Goal: Task Accomplishment & Management: Manage account settings

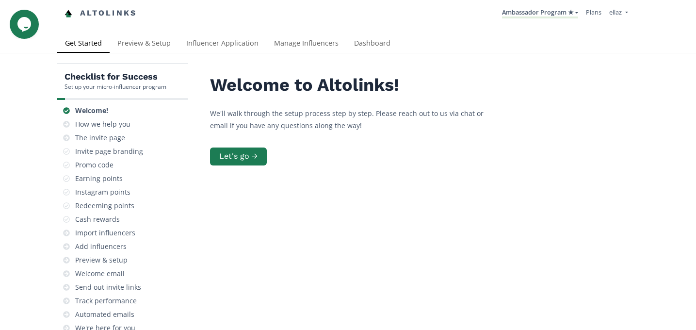
click at [290, 55] on div "Checklist for Success Set up your micro-influencer program Welcome! How we help…" at bounding box center [348, 238] width 696 height 370
click at [290, 49] on link "Manage Influencers" at bounding box center [306, 43] width 80 height 19
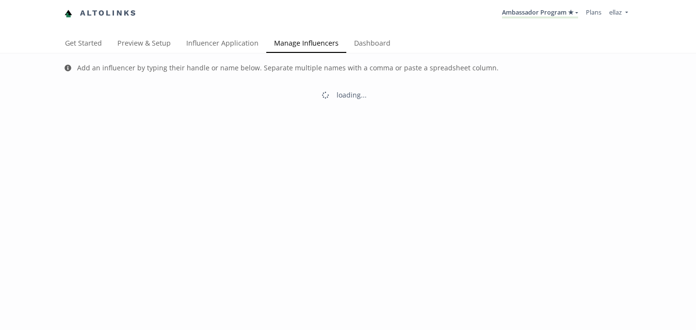
click at [219, 39] on link "Influencer Application" at bounding box center [223, 43] width 88 height 19
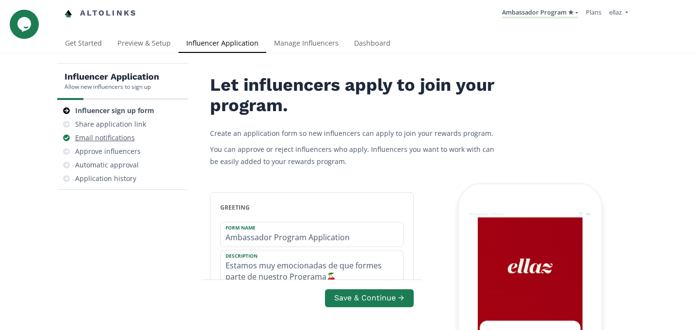
click at [132, 139] on div "Email notifications" at bounding box center [105, 138] width 60 height 10
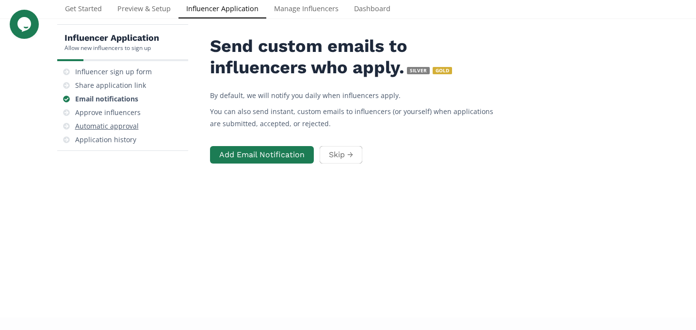
scroll to position [39, 0]
click at [123, 115] on div "Approve influencers" at bounding box center [107, 113] width 65 height 10
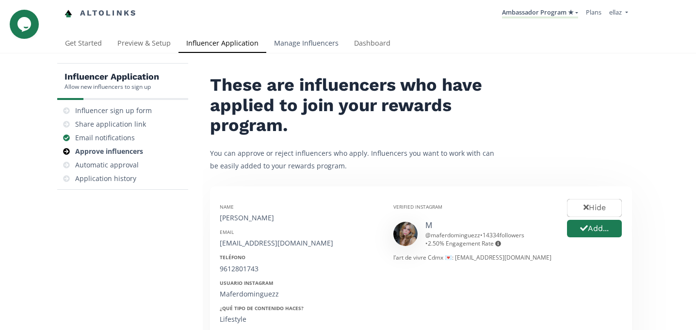
click at [301, 49] on link "Manage Influencers" at bounding box center [306, 43] width 80 height 19
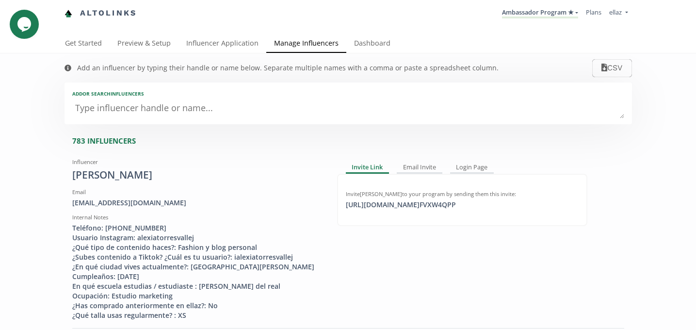
click at [182, 104] on textarea at bounding box center [348, 108] width 552 height 19
type textarea "re"
type input "re"
type input "RE"
type textarea "reg"
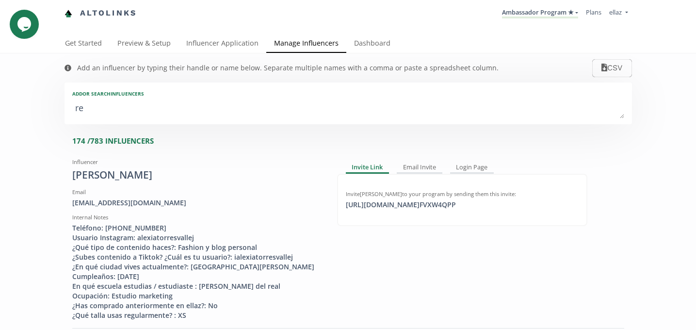
type input "reg"
type input "REG"
type textarea "regi"
type input "regi"
type input "REGI"
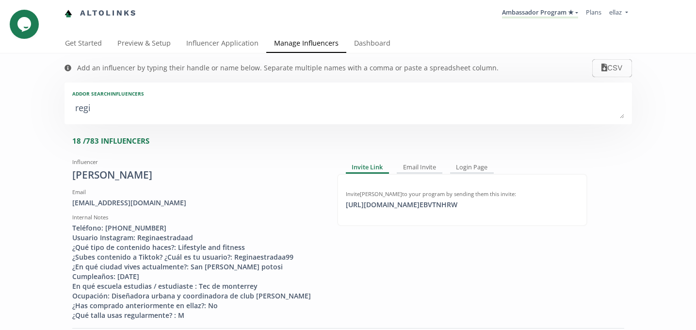
type textarea "regin"
type input "regin"
type input "REGIN"
type textarea "[PERSON_NAME]"
type input "[PERSON_NAME]"
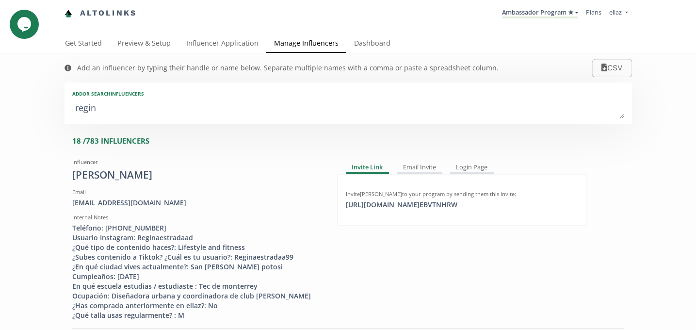
type input "[PERSON_NAME]"
type textarea "[PERSON_NAME] e"
type input "[PERSON_NAME] e"
type textarea "[PERSON_NAME] e"
click at [126, 201] on div "[EMAIL_ADDRESS][DOMAIN_NAME]" at bounding box center [197, 203] width 250 height 10
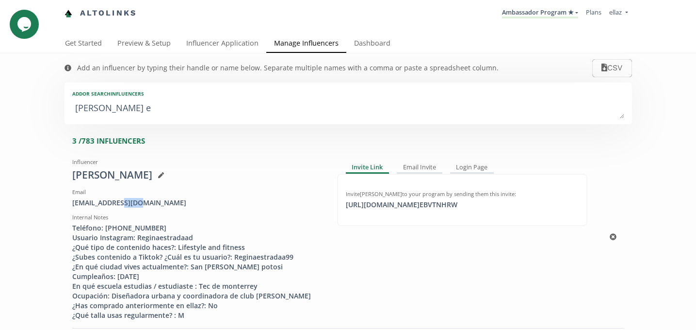
click at [126, 201] on div "[EMAIL_ADDRESS][DOMAIN_NAME]" at bounding box center [197, 203] width 250 height 10
copy div "[EMAIL_ADDRESS][DOMAIN_NAME]"
click at [363, 46] on link "Dashboard" at bounding box center [372, 43] width 52 height 19
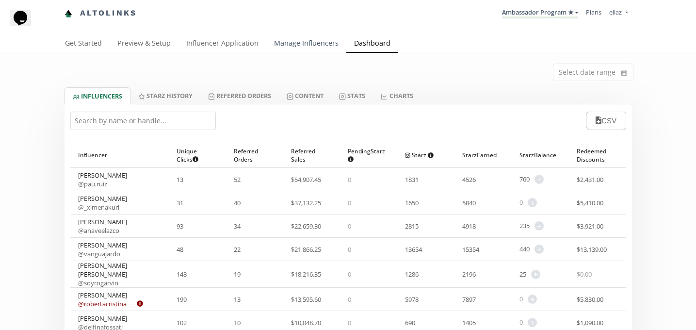
click at [296, 48] on link "Manage Influencers" at bounding box center [306, 43] width 80 height 19
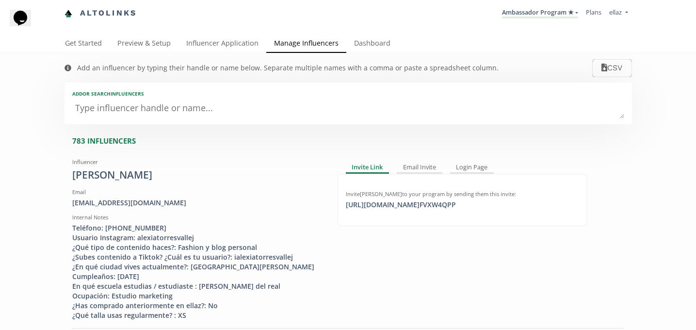
click at [135, 109] on textarea at bounding box center [348, 108] width 552 height 19
type textarea "reg"
type input "reg"
type input "REG"
type textarea "regi"
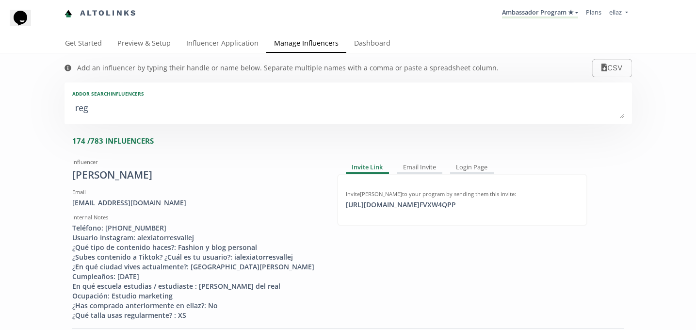
type input "regi"
type input "REGI"
type textarea "regin"
type input "regin"
type input "REGIN"
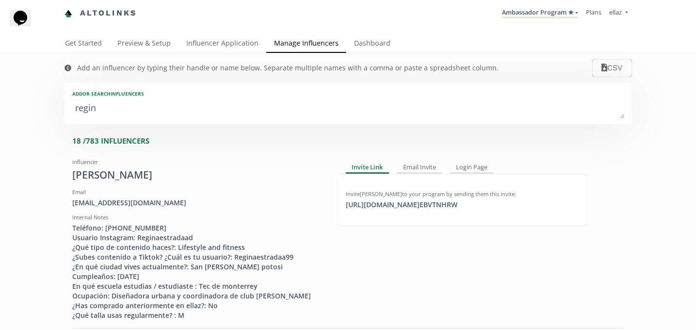
type textarea "regina"
type input "regina"
type input "REGINA"
type textarea "regina e"
type input "regina e"
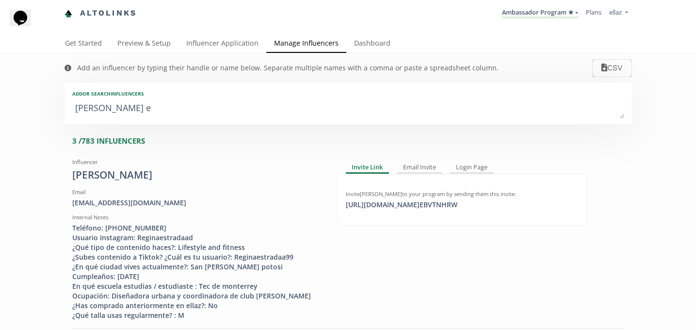
type textarea "regina es"
type input "regina es"
type textarea "regina es"
click at [116, 228] on div "Teléfono: 4448008312 Usuario Instagram: Reginaestradaad ¿Qué tipo de contenido …" at bounding box center [197, 271] width 250 height 97
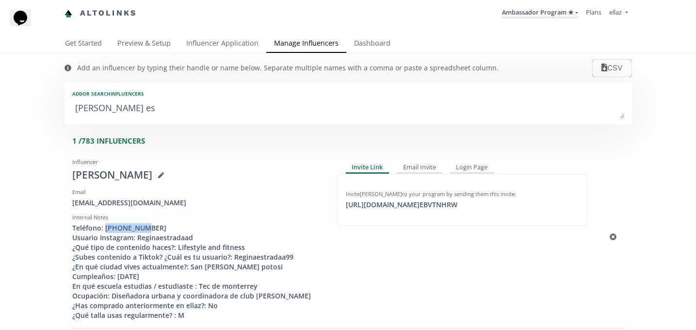
copy div "4448008312"
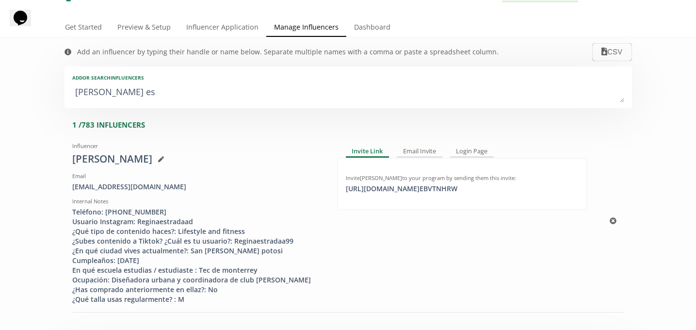
click at [163, 221] on div "Teléfono: 4448008312 Usuario Instagram: Reginaestradaad ¿Qué tipo de contenido …" at bounding box center [197, 255] width 250 height 97
copy div "Reginaestradaad"
click at [138, 259] on div "Teléfono: 4448008312 Usuario Instagram: Reginaestradaad ¿Qué tipo de contenido …" at bounding box center [197, 255] width 250 height 97
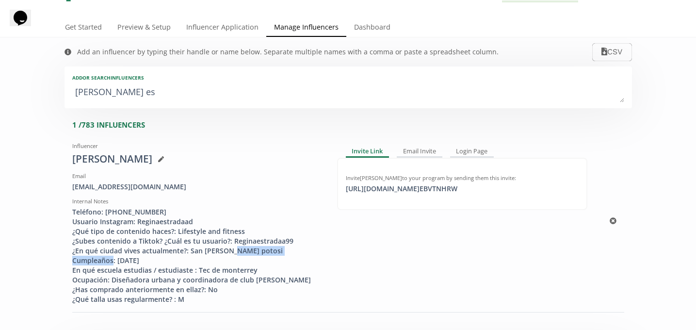
click at [138, 259] on div "Teléfono: 4448008312 Usuario Instagram: Reginaestradaad ¿Qué tipo de contenido …" at bounding box center [197, 255] width 250 height 97
click at [122, 261] on div "Teléfono: 4448008312 Usuario Instagram: Reginaestradaad ¿Qué tipo de contenido …" at bounding box center [197, 255] width 250 height 97
drag, startPoint x: 116, startPoint y: 258, endPoint x: 173, endPoint y: 258, distance: 57.2
click at [173, 258] on div "Teléfono: 4448008312 Usuario Instagram: Reginaestradaad ¿Qué tipo de contenido …" at bounding box center [197, 255] width 250 height 97
copy div "01/07/1999"
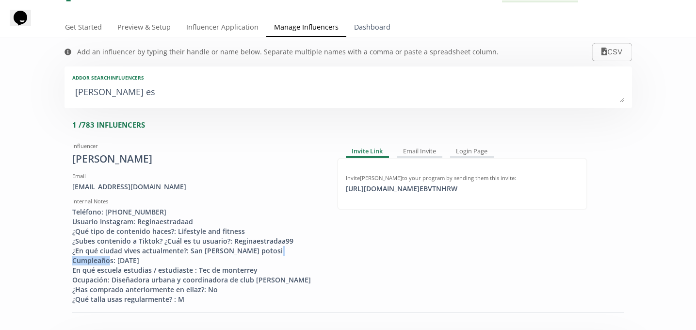
click at [379, 25] on link "Dashboard" at bounding box center [372, 27] width 52 height 19
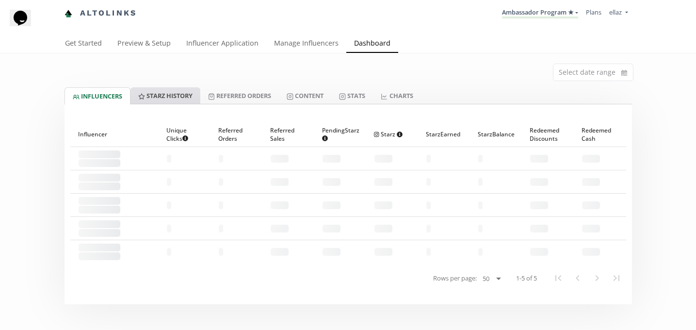
click at [182, 99] on link "Starz HISTORY" at bounding box center [166, 95] width 70 height 16
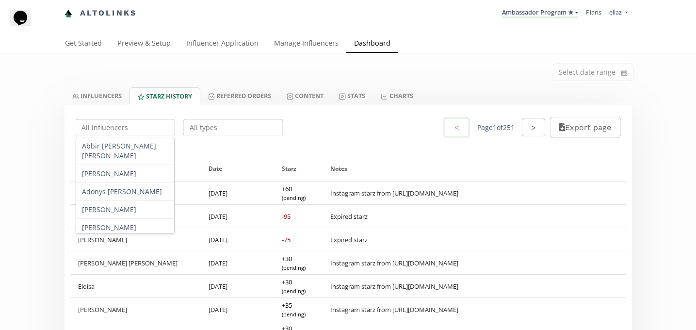
click at [140, 119] on input "text" at bounding box center [125, 127] width 102 height 19
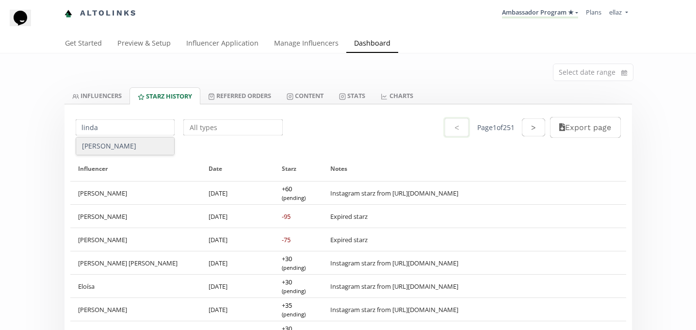
click at [138, 149] on div "Linda Rivera" at bounding box center [125, 145] width 98 height 17
type input "Linda Rivera"
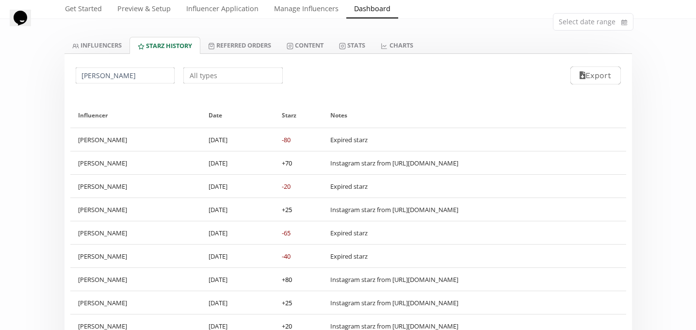
scroll to position [51, 0]
click at [232, 33] on div "Select date range" at bounding box center [348, 19] width 582 height 34
click at [122, 44] on link "INFLUENCERS" at bounding box center [97, 44] width 65 height 16
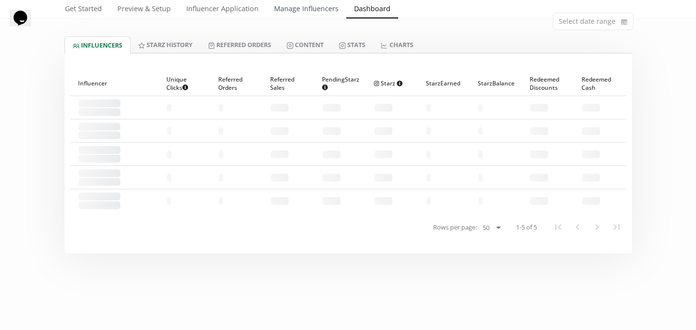
click at [285, 14] on link "Manage Influencers" at bounding box center [306, 9] width 80 height 19
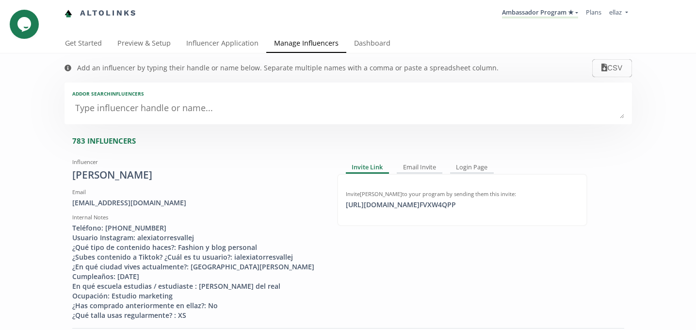
click at [180, 112] on textarea at bounding box center [348, 108] width 552 height 19
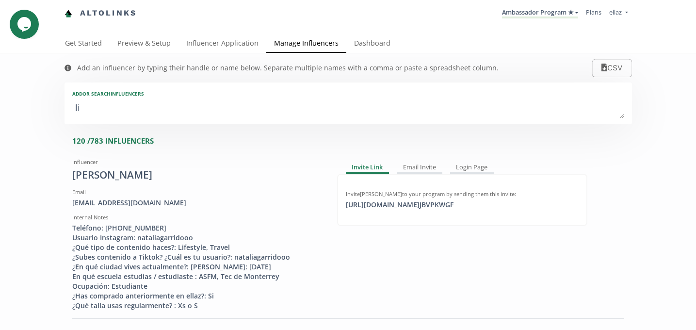
type textarea "lin"
type input "lin"
type input "LIN"
type textarea "lind"
type input "lind"
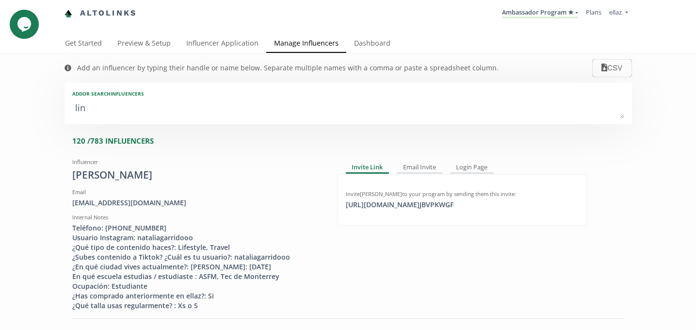
type input "LIND"
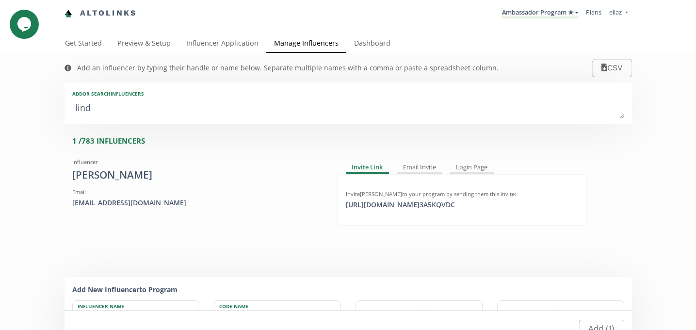
type textarea "linda"
type input "linda"
type input "LINDA"
type textarea "linda"
click at [427, 208] on div "https://app.altolinks.com/invite/ 3A5KQVDC copied" at bounding box center [400, 205] width 121 height 10
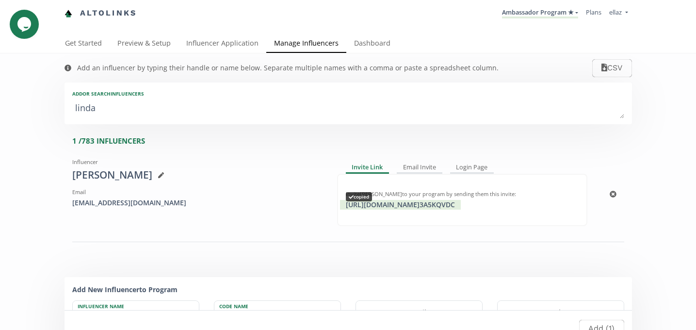
copy div "https://app.altolinks.com"
click at [369, 41] on link "Dashboard" at bounding box center [372, 43] width 52 height 19
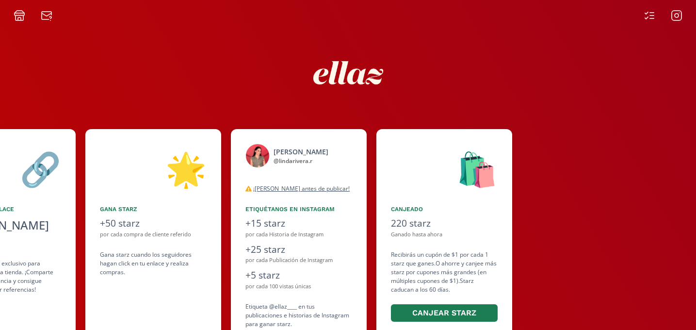
scroll to position [0, 437]
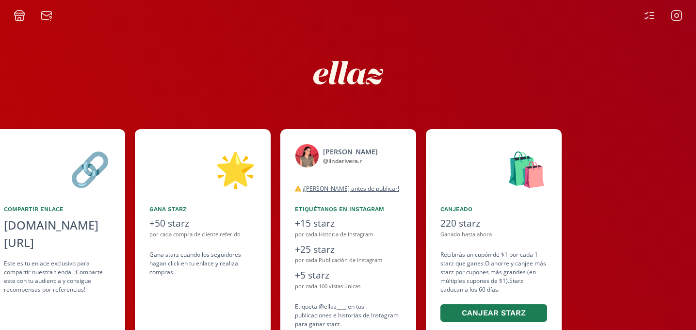
click at [645, 22] on div "👋 [PERSON_NAME] ¡Bienvenida a ellaz Ambassador program🍒! Estamos muy felices de…" at bounding box center [348, 198] width 696 height 355
click at [647, 16] on icon at bounding box center [650, 16] width 12 height 12
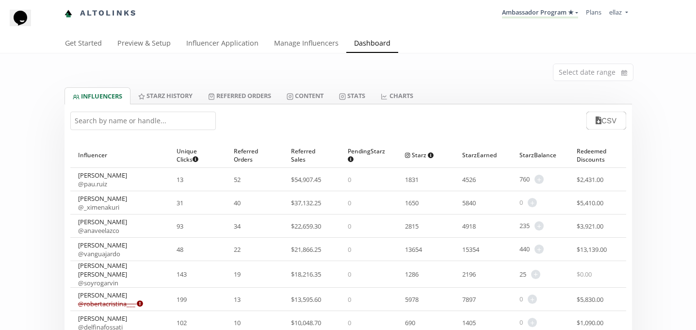
click at [139, 127] on input "text" at bounding box center [143, 121] width 146 height 18
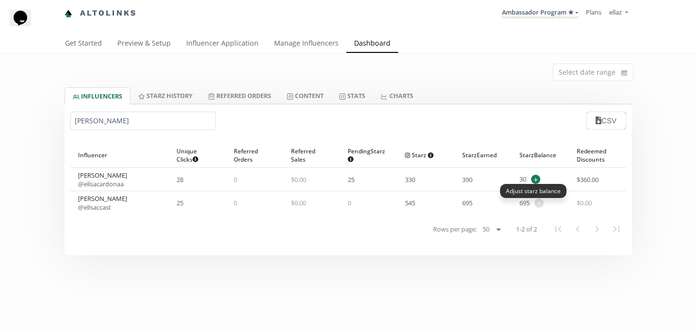
type input "elisa c"
click at [537, 179] on span "+" at bounding box center [535, 179] width 9 height 9
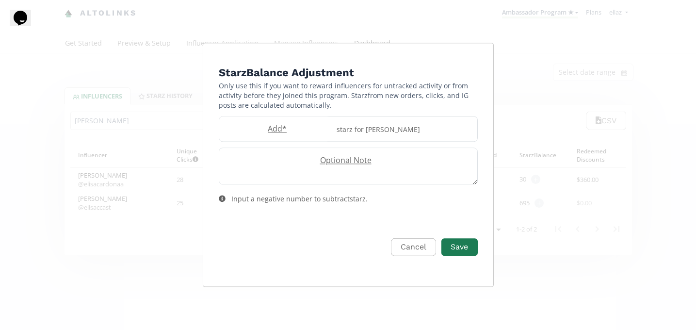
click at [282, 115] on form "Starz Balance Adjustment Only use this if you want to reward influencers for un…" at bounding box center [348, 172] width 259 height 214
click at [281, 127] on label "Add *" at bounding box center [275, 128] width 112 height 11
type input "50"
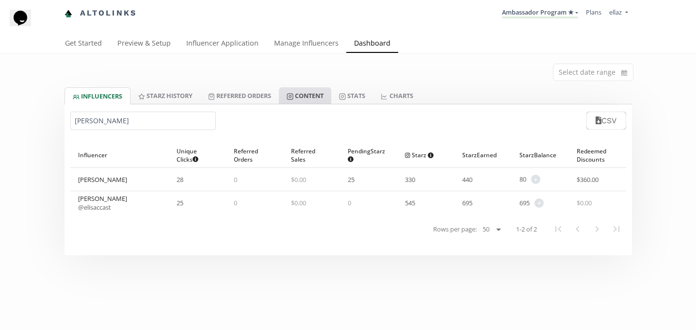
click at [314, 99] on link "Content" at bounding box center [305, 95] width 52 height 16
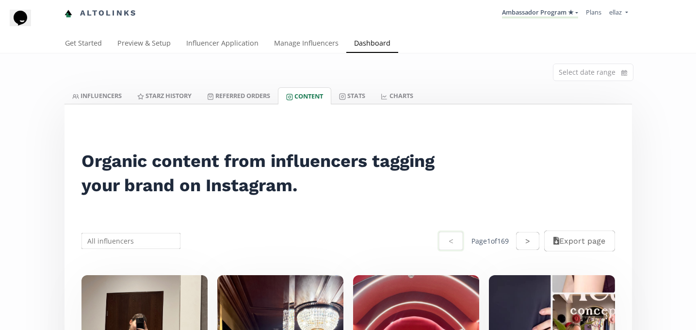
click at [104, 242] on input "text" at bounding box center [131, 240] width 102 height 19
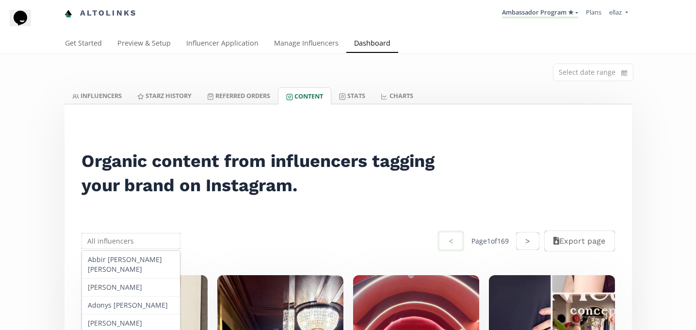
click at [353, 204] on div "Organic content from influencers tagging your brand on Instagram." at bounding box center [264, 173] width 388 height 89
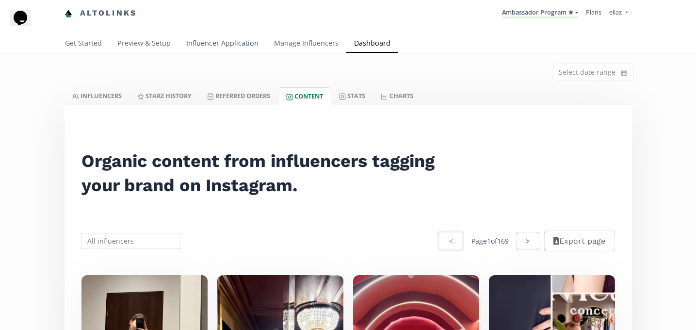
click at [216, 49] on link "Influencer Application" at bounding box center [223, 43] width 88 height 19
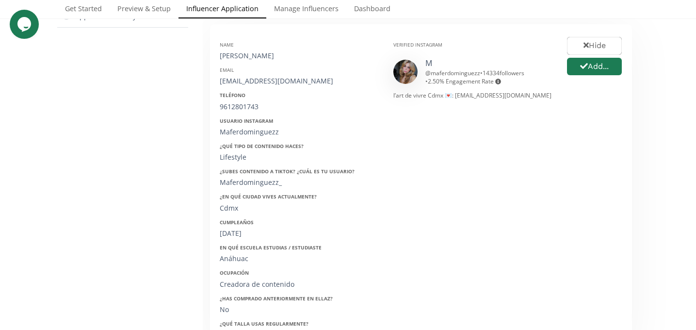
scroll to position [147, 0]
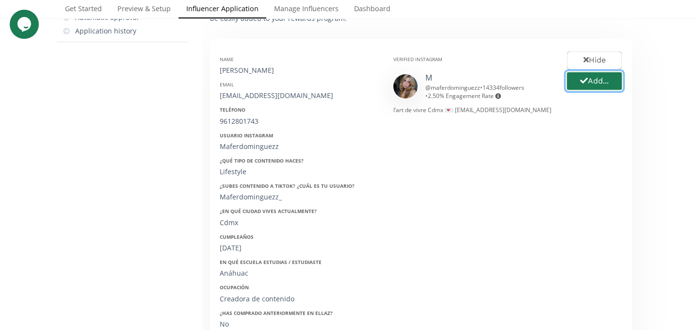
click at [587, 82] on button "Add..." at bounding box center [595, 81] width 58 height 21
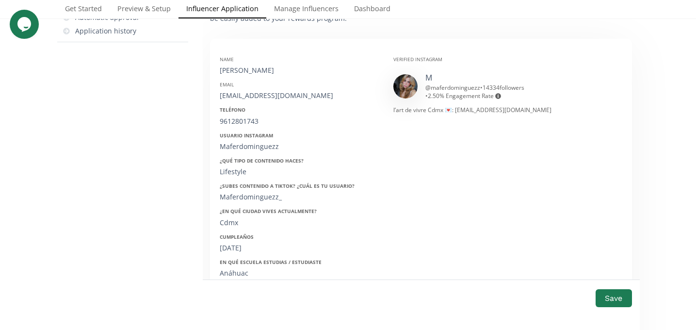
scroll to position [0, 0]
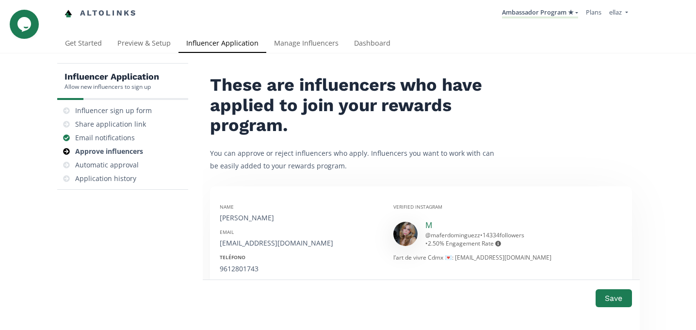
click at [426, 224] on link "M" at bounding box center [428, 225] width 7 height 11
click at [533, 15] on link "Ambassador Program ★" at bounding box center [540, 13] width 76 height 11
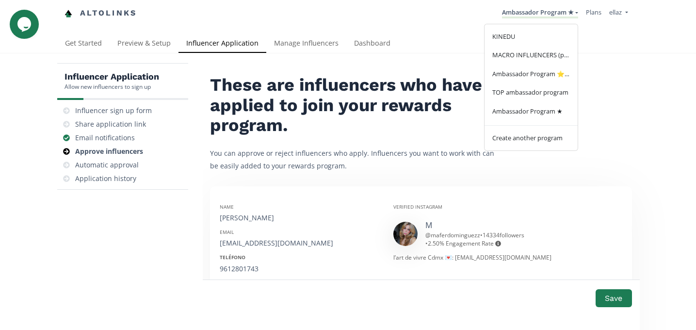
click at [321, 78] on h2 "These are influencers who have applied to join your rewards program." at bounding box center [355, 105] width 291 height 60
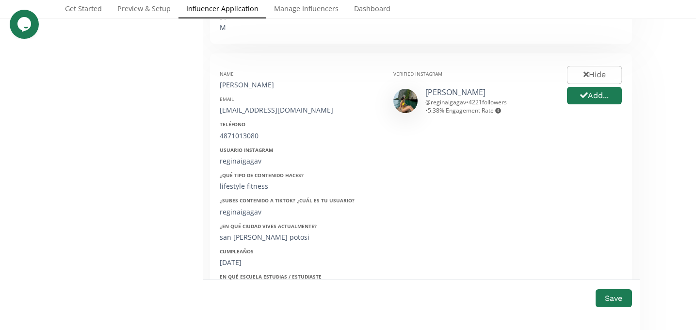
scroll to position [991, 0]
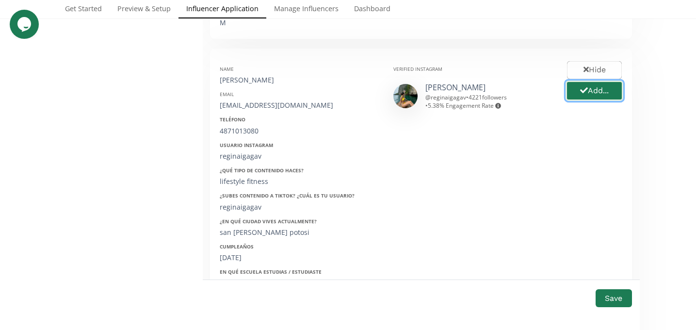
click at [585, 86] on button "Add..." at bounding box center [595, 91] width 58 height 21
click at [229, 75] on div "[PERSON_NAME]" at bounding box center [299, 80] width 159 height 10
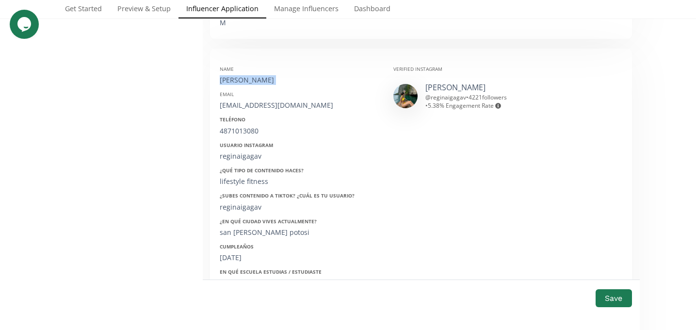
click at [229, 75] on div "[PERSON_NAME]" at bounding box center [299, 80] width 159 height 10
copy div "[PERSON_NAME]"
click at [234, 100] on div "[EMAIL_ADDRESS][DOMAIN_NAME]" at bounding box center [299, 105] width 159 height 10
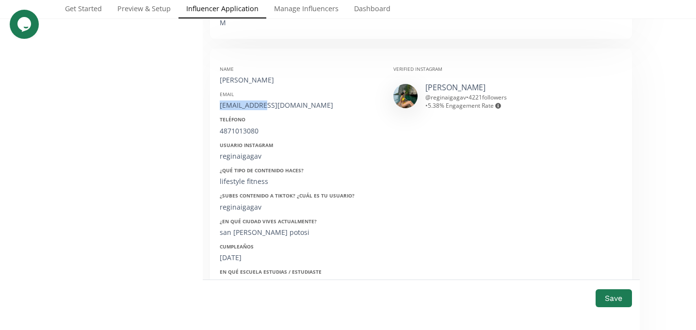
click at [234, 100] on div "[EMAIL_ADDRESS][DOMAIN_NAME]" at bounding box center [299, 105] width 159 height 10
click at [239, 126] on div "4871013080" at bounding box center [299, 131] width 159 height 10
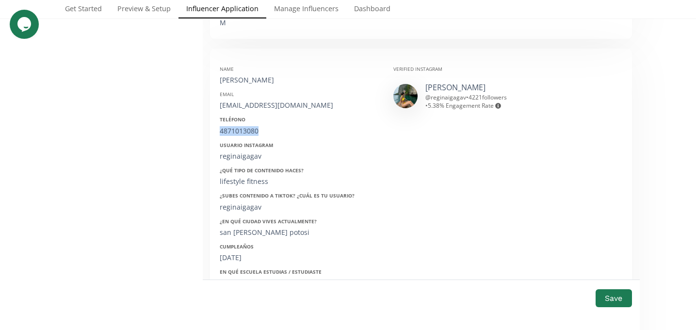
copy div "4871013080"
click at [226, 151] on div "reginaigagav" at bounding box center [299, 156] width 159 height 10
copy div "reginaigagav"
click at [240, 253] on div "30/05/1999" at bounding box center [299, 258] width 159 height 10
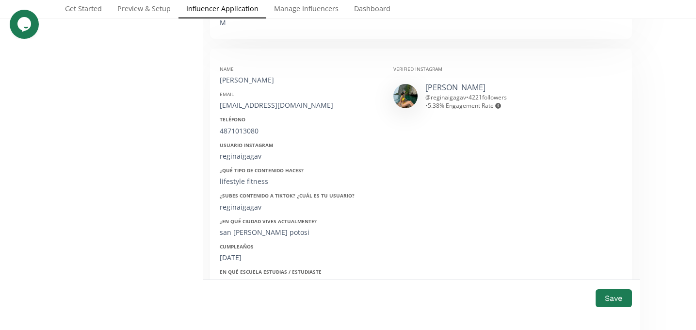
click at [240, 253] on div "30/05/1999" at bounding box center [299, 258] width 159 height 10
copy div "30/05/1999"
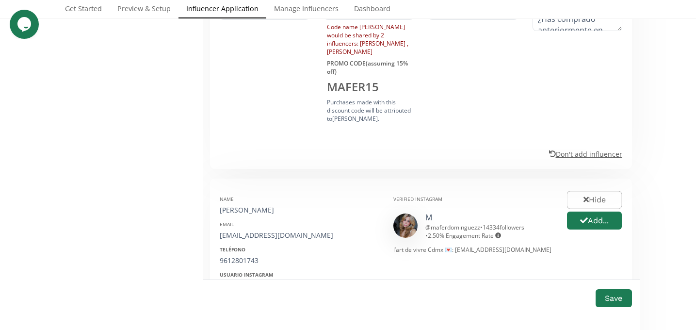
scroll to position [527, 0]
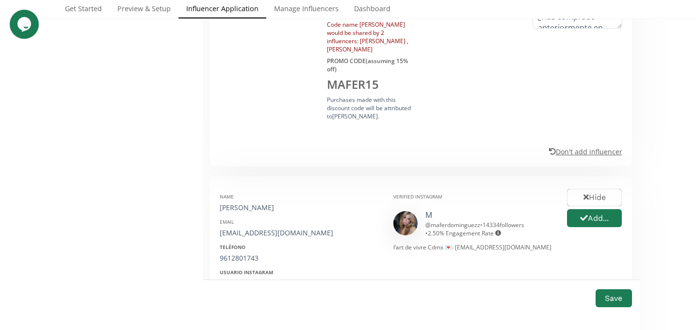
click at [574, 147] on u "Don't add influencer" at bounding box center [585, 151] width 73 height 9
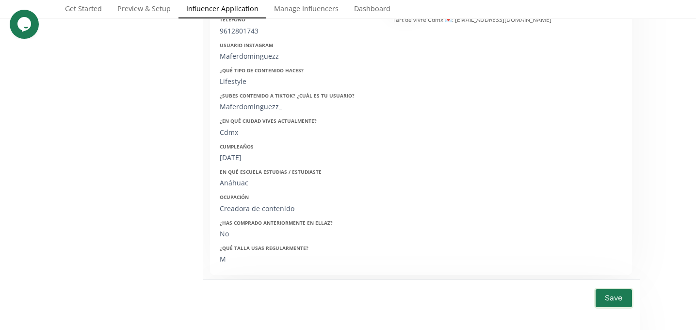
scroll to position [541, 0]
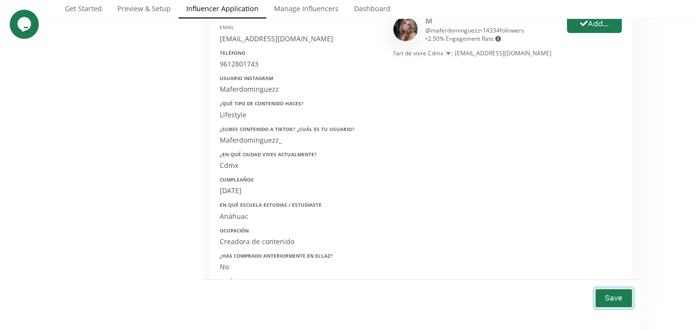
click at [608, 301] on button "Save" at bounding box center [613, 298] width 39 height 21
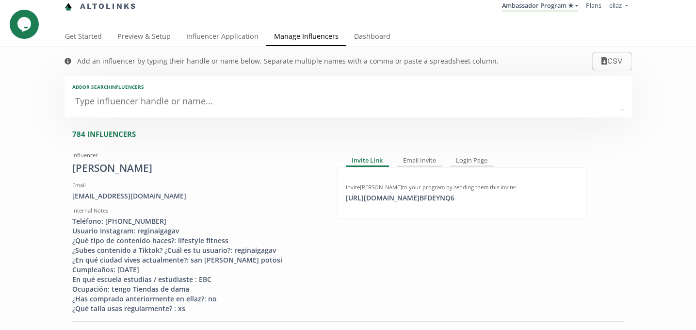
scroll to position [2, 0]
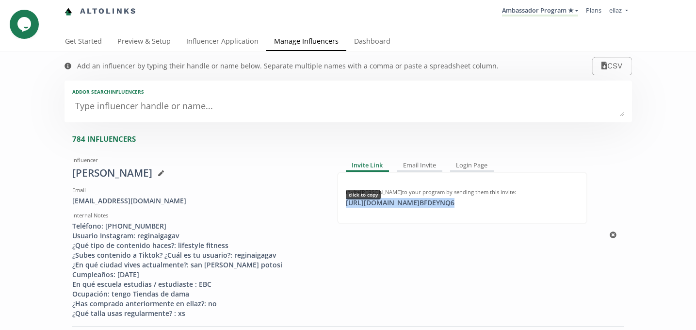
click at [394, 204] on div "[URL][DOMAIN_NAME] BFDEYNQ6 click to copy" at bounding box center [400, 203] width 120 height 10
click at [559, 17] on li "Ambassador Program ★ [GEOGRAPHIC_DATA] MACRO INFLUENCERS (prog ventas) Ambassad…" at bounding box center [540, 11] width 84 height 19
click at [552, 11] on link "Ambassador Program ★" at bounding box center [540, 11] width 76 height 11
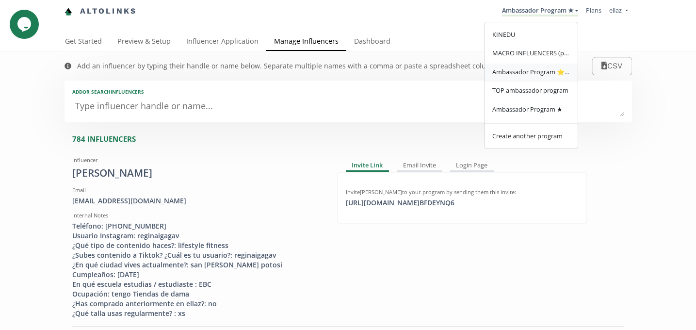
click at [542, 79] on link "Ambassador Program ⭐️⭐️" at bounding box center [531, 73] width 93 height 19
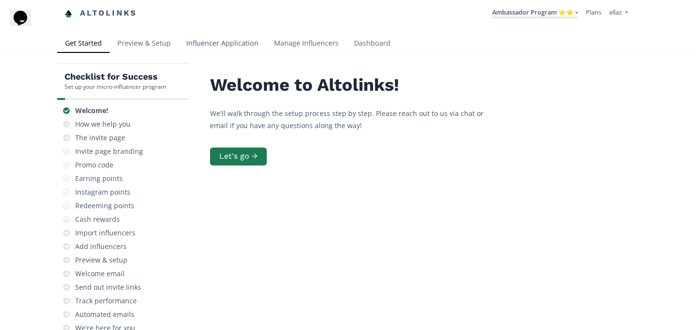
click at [223, 45] on link "Influencer Application" at bounding box center [223, 43] width 88 height 19
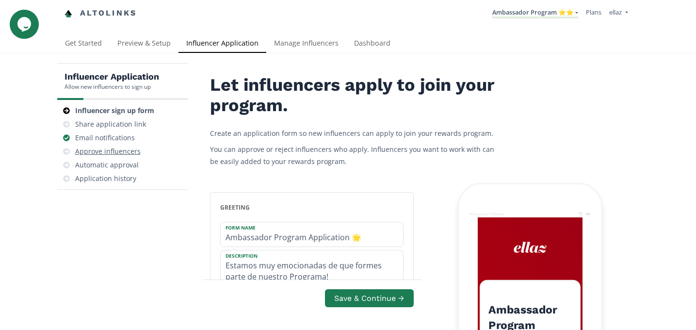
click at [125, 157] on div "Approve influencers" at bounding box center [122, 152] width 123 height 14
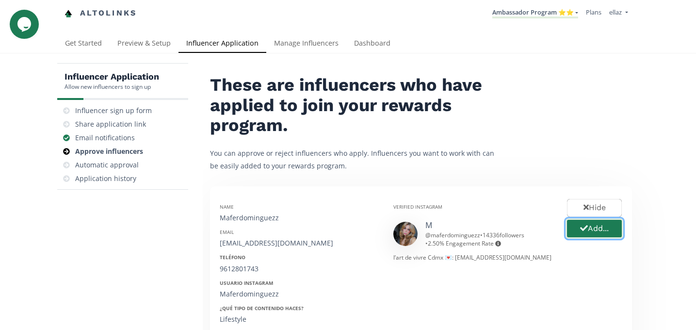
click at [606, 228] on button "Add..." at bounding box center [595, 228] width 58 height 21
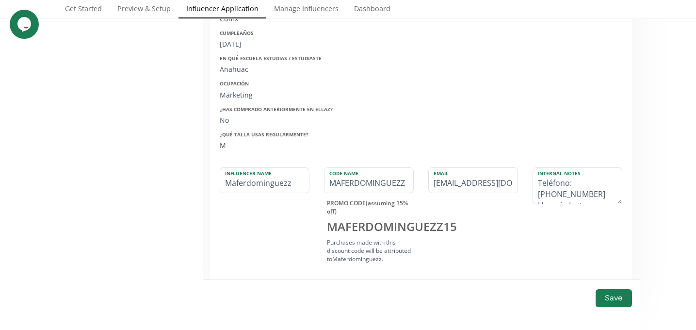
scroll to position [362, 0]
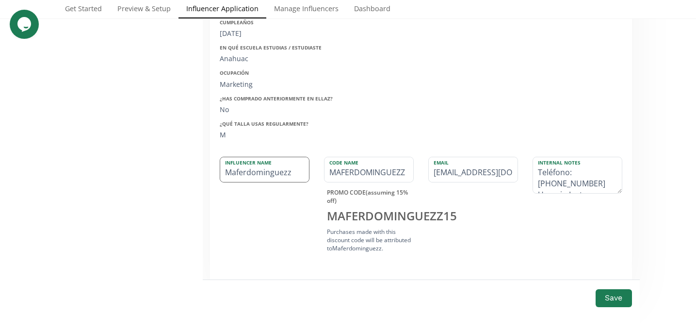
click at [244, 174] on input "Maferdominguezz" at bounding box center [264, 169] width 89 height 25
type input "Mafe rdominguezz"
type input "MAFE"
click at [295, 169] on input "Mafe rdominguezz" at bounding box center [264, 169] width 89 height 25
click at [262, 168] on input "Mafe rdominguez" at bounding box center [264, 169] width 89 height 25
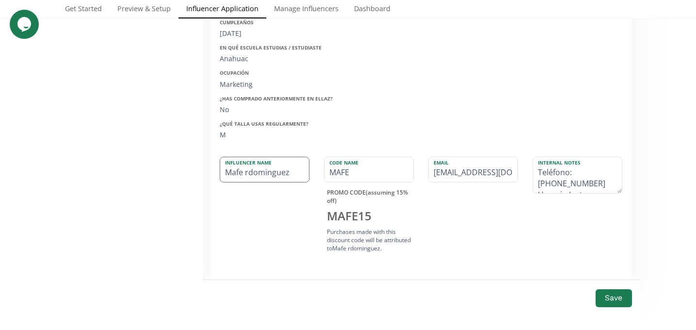
click at [262, 168] on input "Mafe rdominguez" at bounding box center [264, 169] width 89 height 25
type input "M"
type input "Ma"
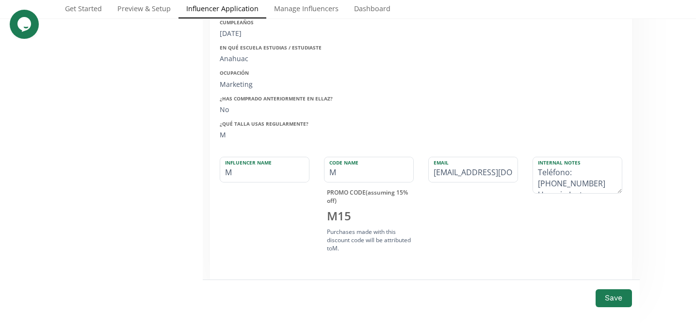
type input "MA"
type input "Maf"
type input "MAF"
type input "Mafe"
type input "MAFE"
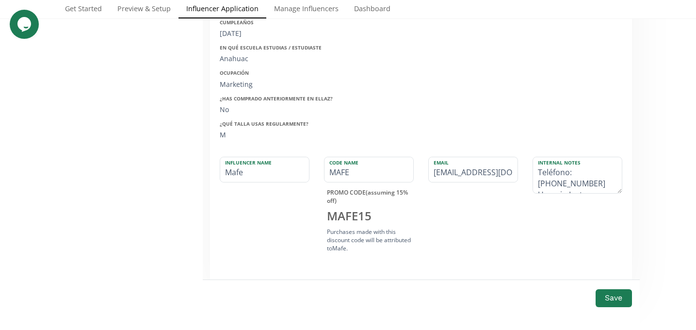
type input "Mafer"
type input "MAFER"
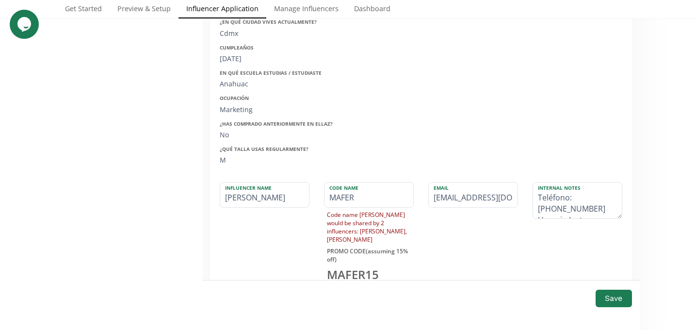
scroll to position [345, 0]
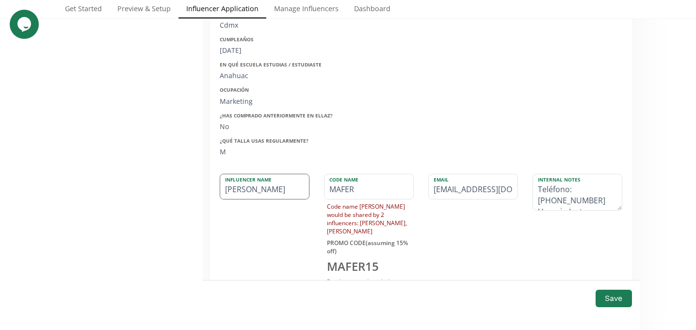
click at [254, 191] on input "[PERSON_NAME]" at bounding box center [264, 186] width 89 height 25
type input "[PERSON_NAME]"
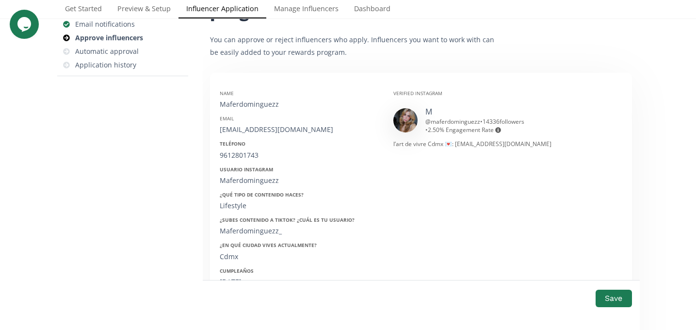
scroll to position [111, 0]
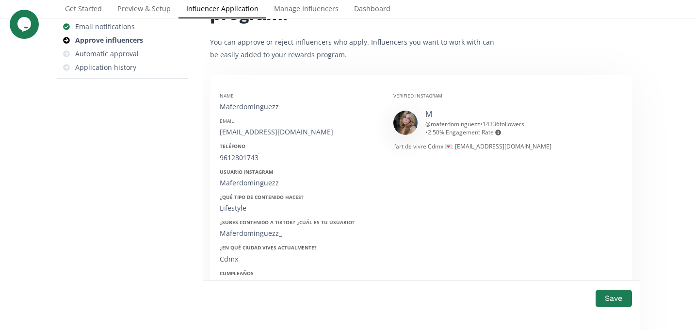
click at [260, 131] on div "[EMAIL_ADDRESS][DOMAIN_NAME]" at bounding box center [299, 132] width 159 height 10
copy div "[EMAIL_ADDRESS][DOMAIN_NAME]"
click at [236, 159] on div "9612801743" at bounding box center [299, 158] width 159 height 10
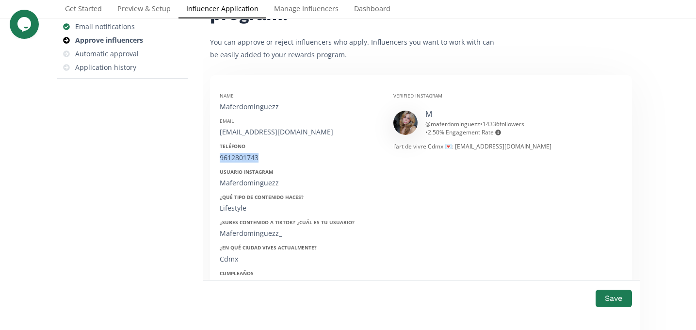
click at [236, 159] on div "9612801743" at bounding box center [299, 158] width 159 height 10
copy div "9612801743"
click at [247, 178] on div "Maferdominguezz" at bounding box center [299, 183] width 159 height 10
copy div "Maferdominguezz"
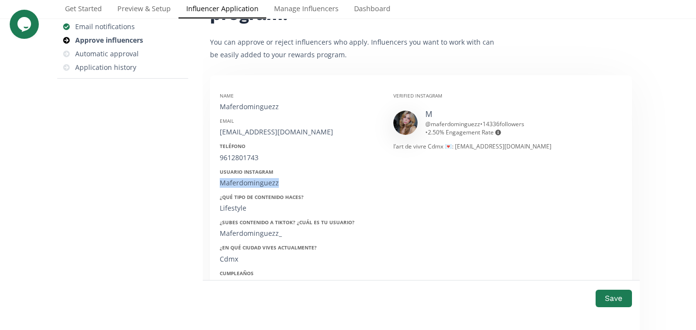
scroll to position [153, 0]
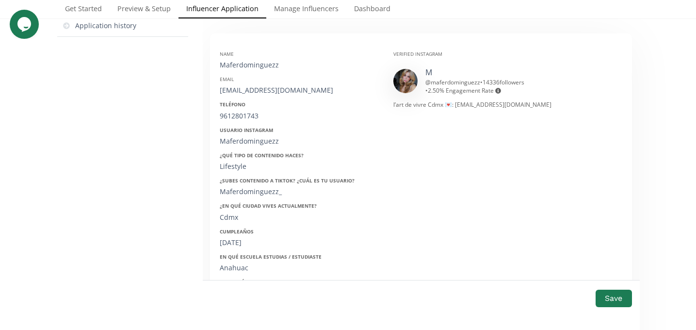
click at [238, 239] on div "19/11/1999" at bounding box center [299, 243] width 159 height 10
copy div "19/11/1999"
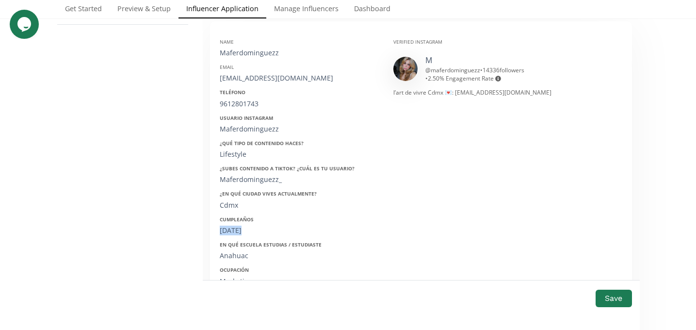
scroll to position [165, 0]
click at [612, 298] on button "Save" at bounding box center [613, 298] width 39 height 21
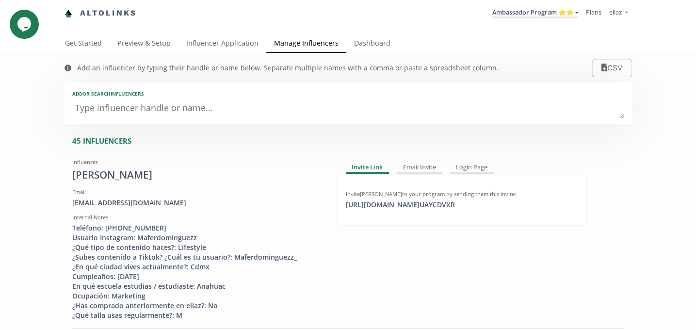
click at [248, 109] on textarea at bounding box center [348, 108] width 552 height 19
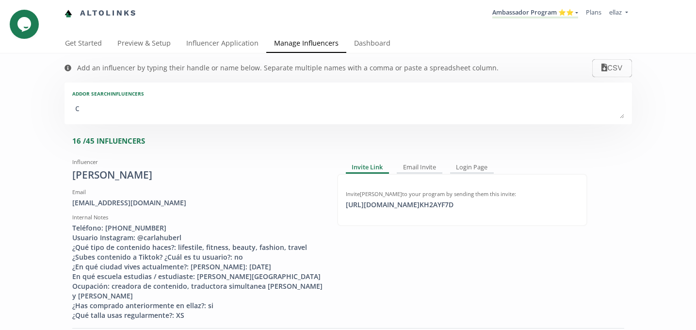
type textarea "cz"
type input "cz"
type input "CZ"
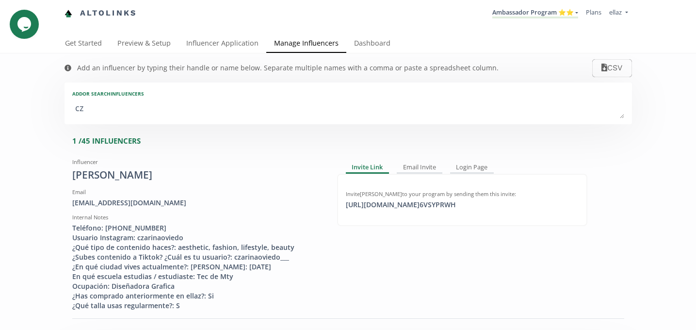
type textarea "cz"
